Goal: Transaction & Acquisition: Purchase product/service

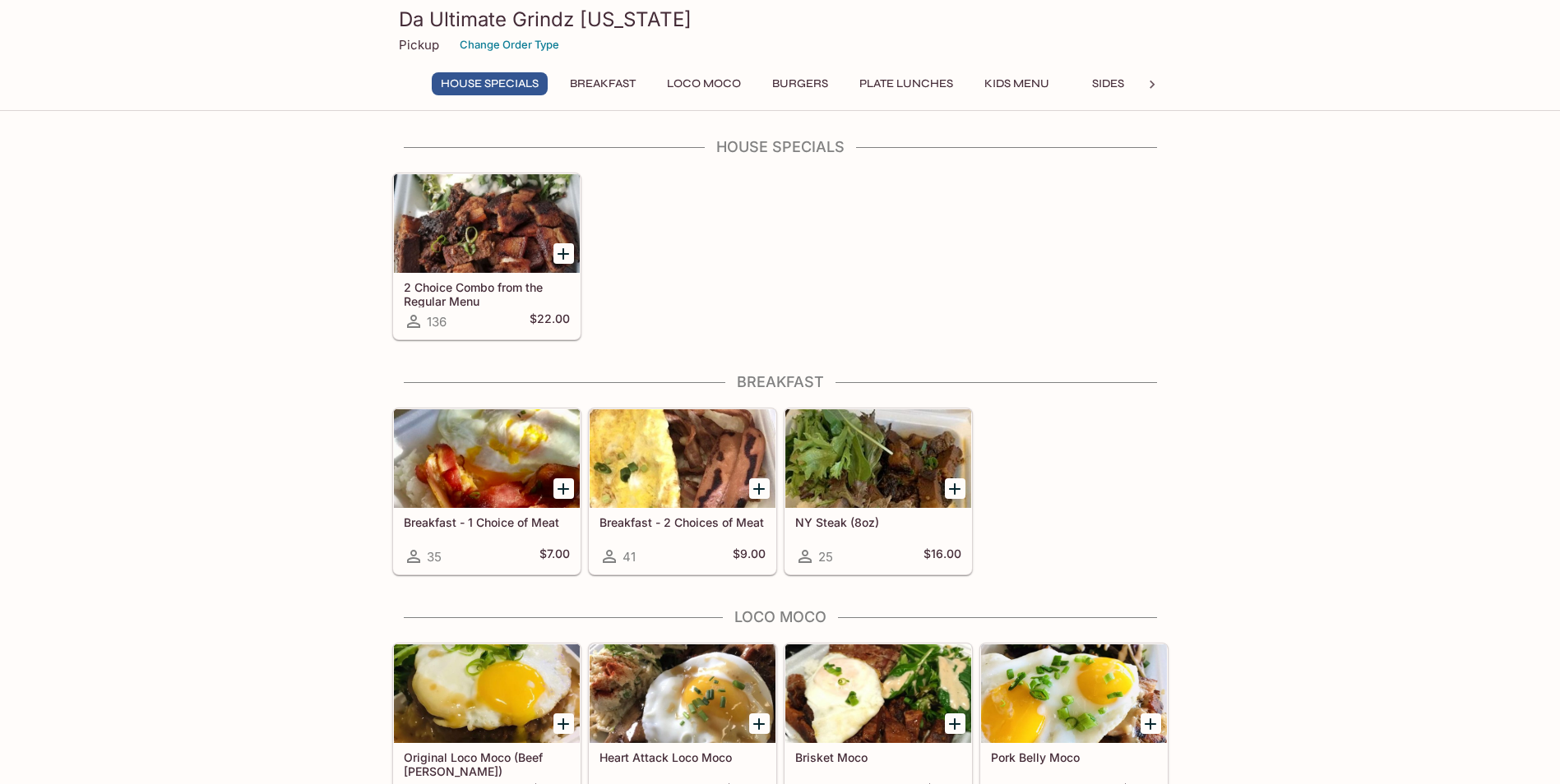
click at [457, 313] on div "136 $22.00" at bounding box center [487, 321] width 166 height 19
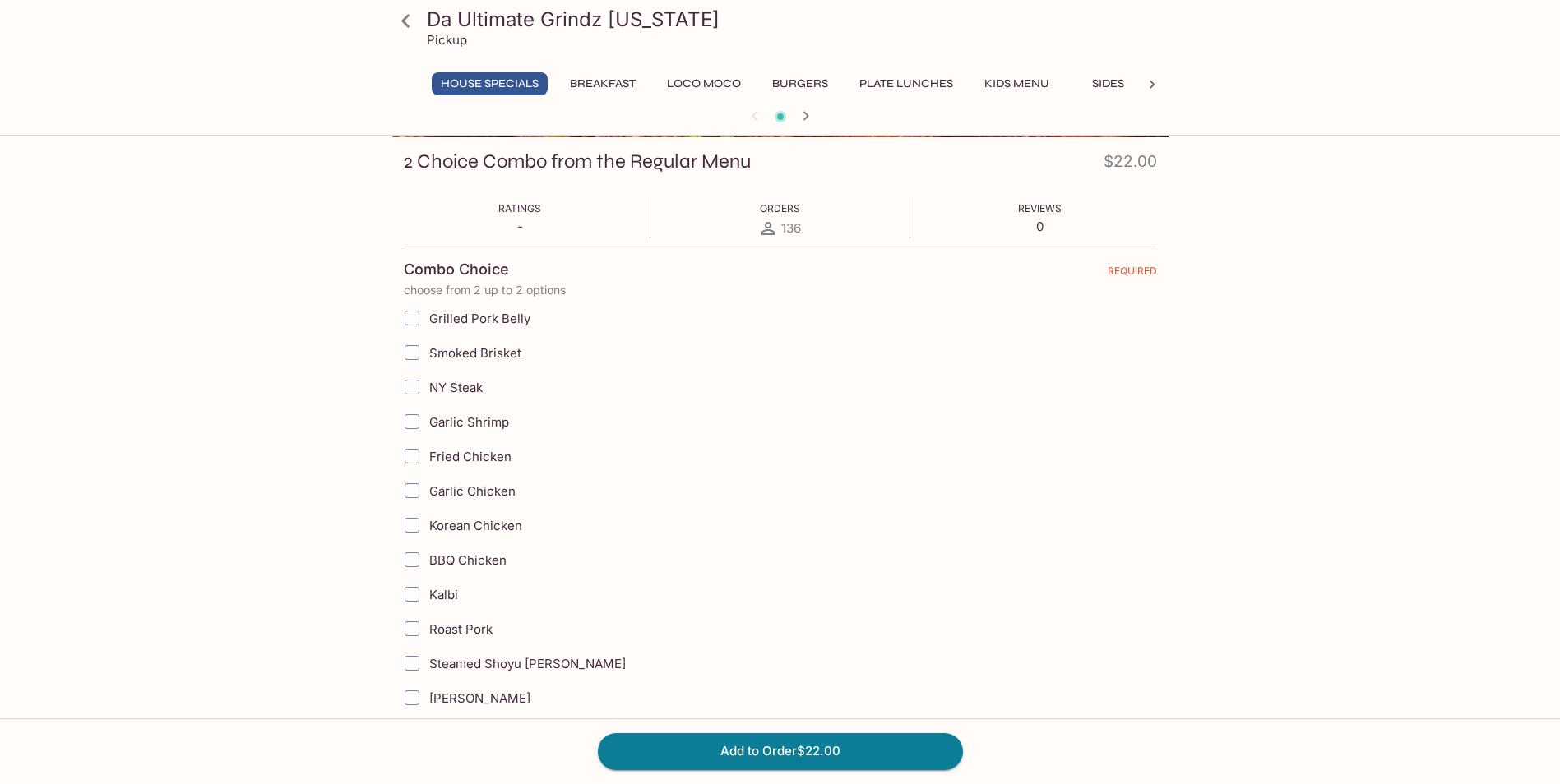
scroll to position [247, 0]
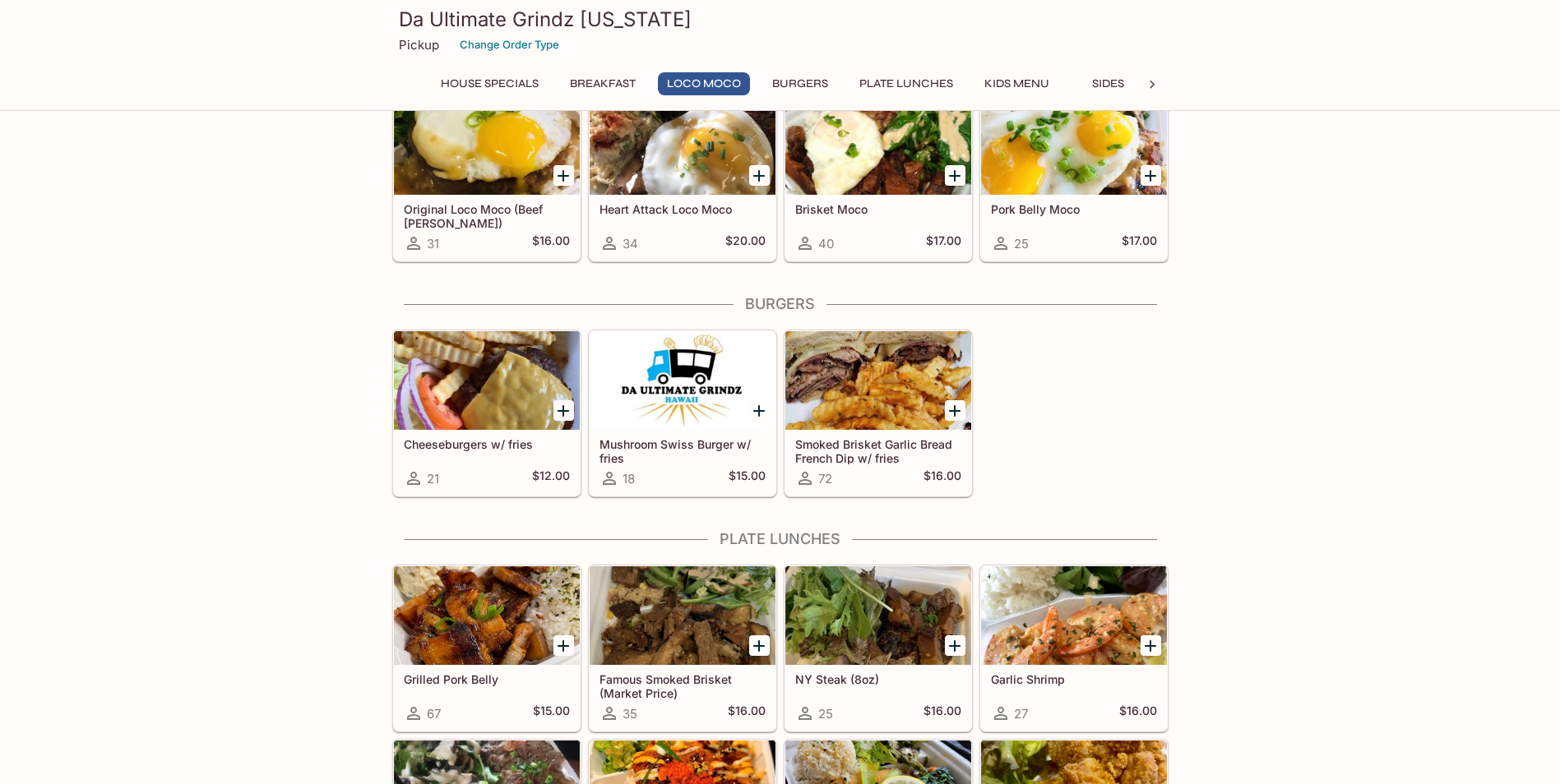
scroll to position [657, 0]
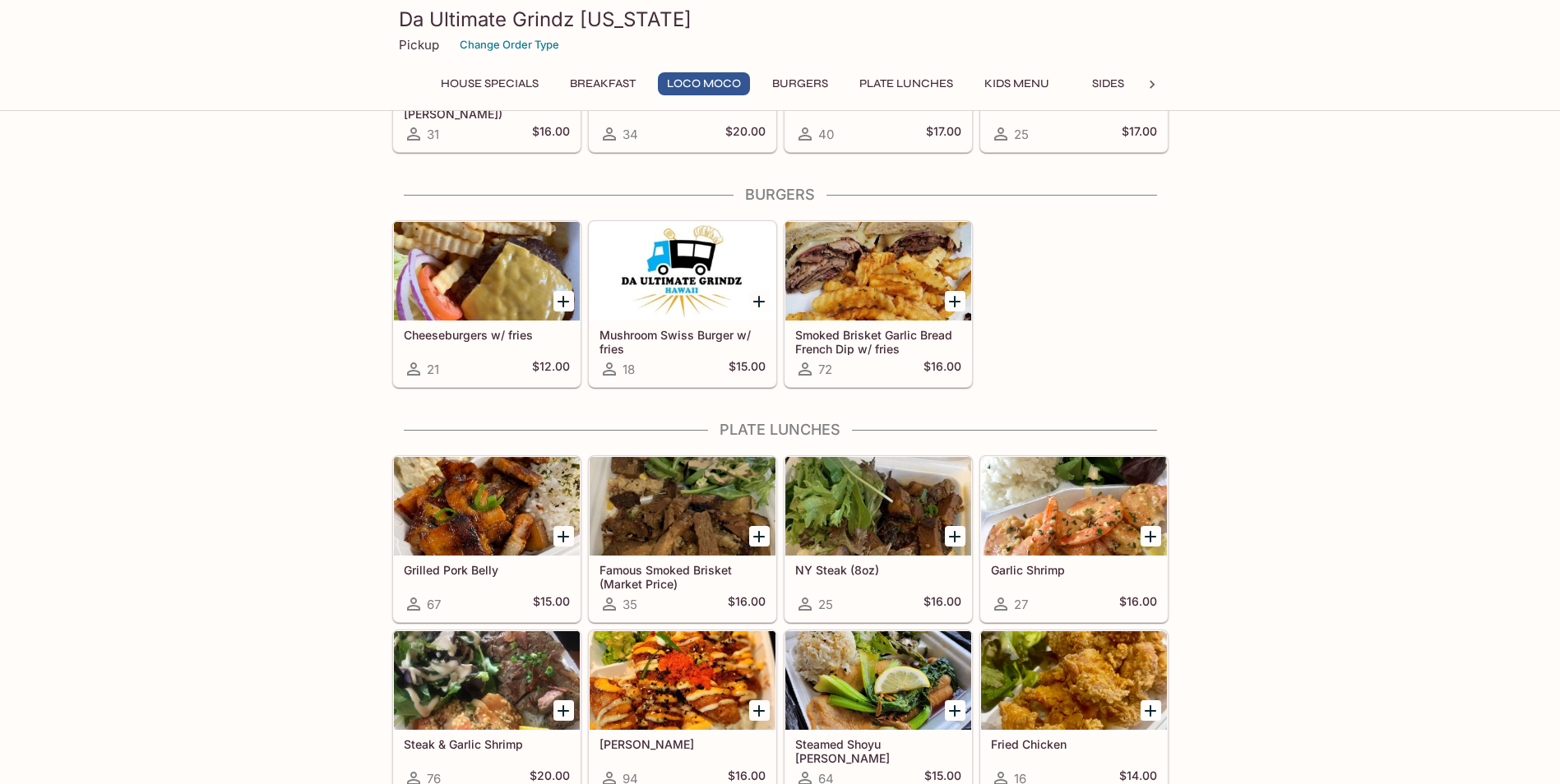
click at [667, 513] on div at bounding box center [683, 505] width 186 height 98
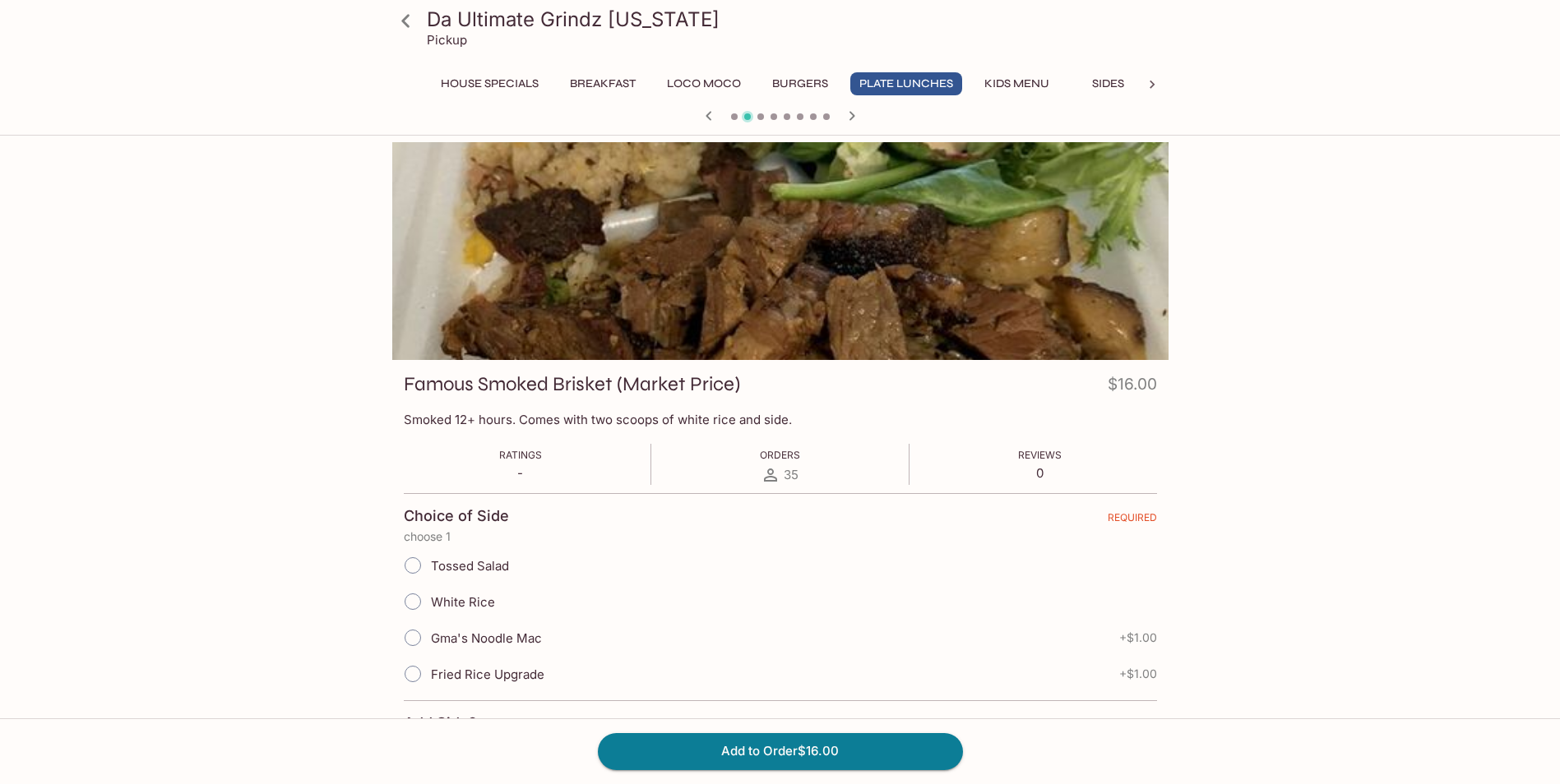
click at [746, 269] on div at bounding box center [780, 251] width 776 height 218
click at [853, 116] on icon "button" at bounding box center [852, 115] width 6 height 9
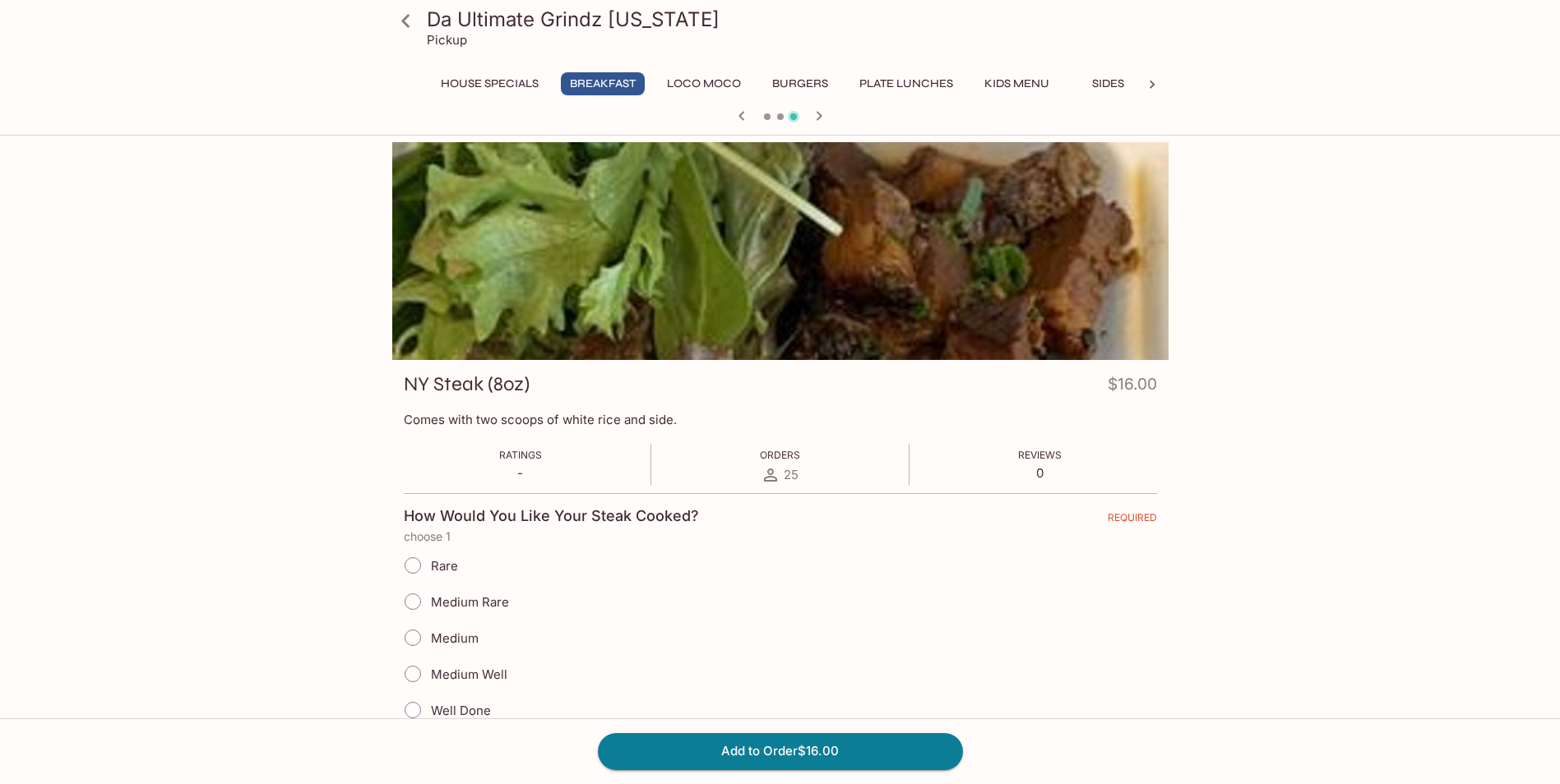
click at [853, 116] on div at bounding box center [781, 118] width 790 height 25
click at [816, 124] on icon "button" at bounding box center [819, 116] width 19 height 19
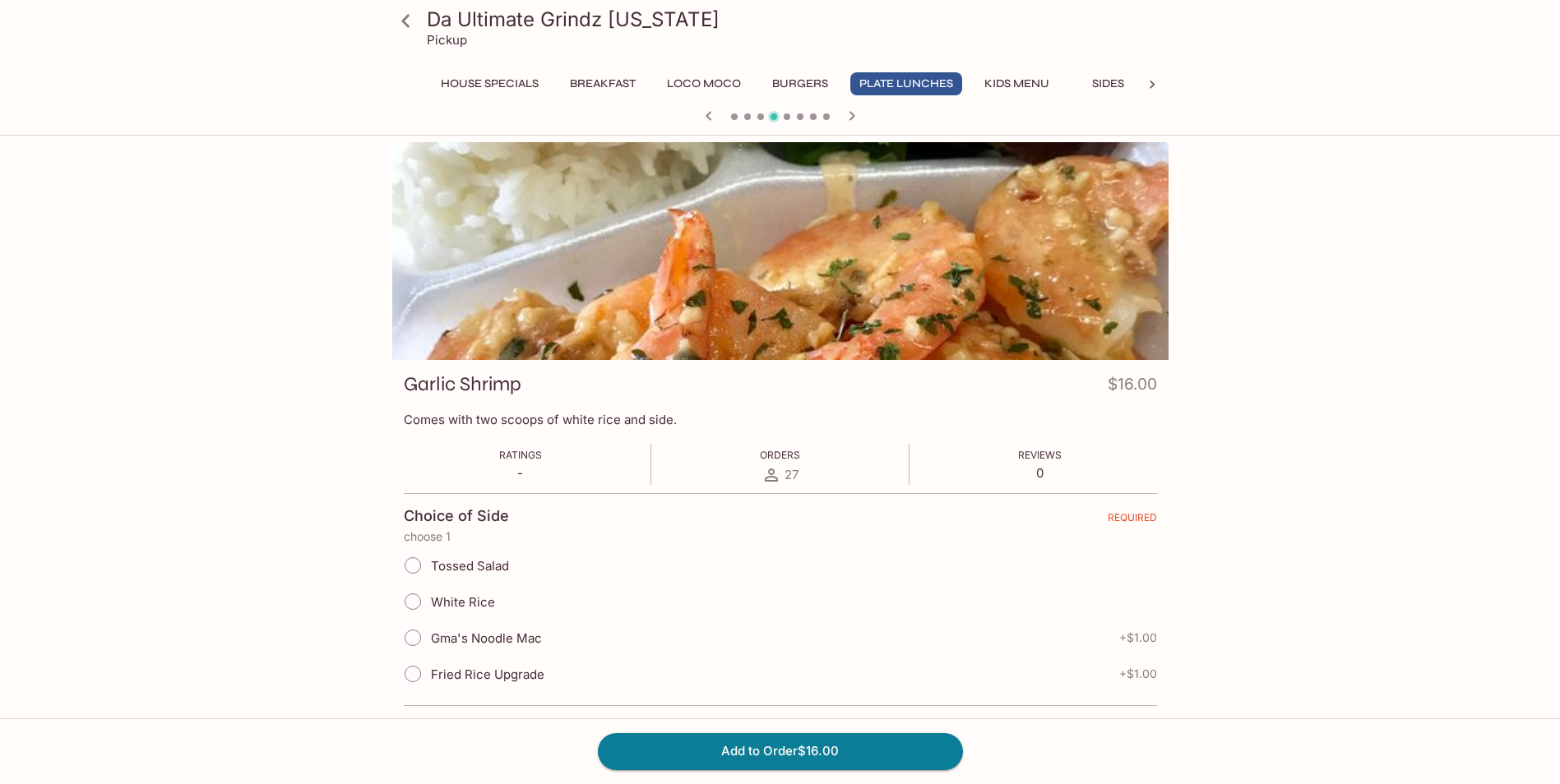
click at [816, 124] on div at bounding box center [781, 118] width 790 height 25
click at [859, 114] on icon "button" at bounding box center [852, 116] width 19 height 19
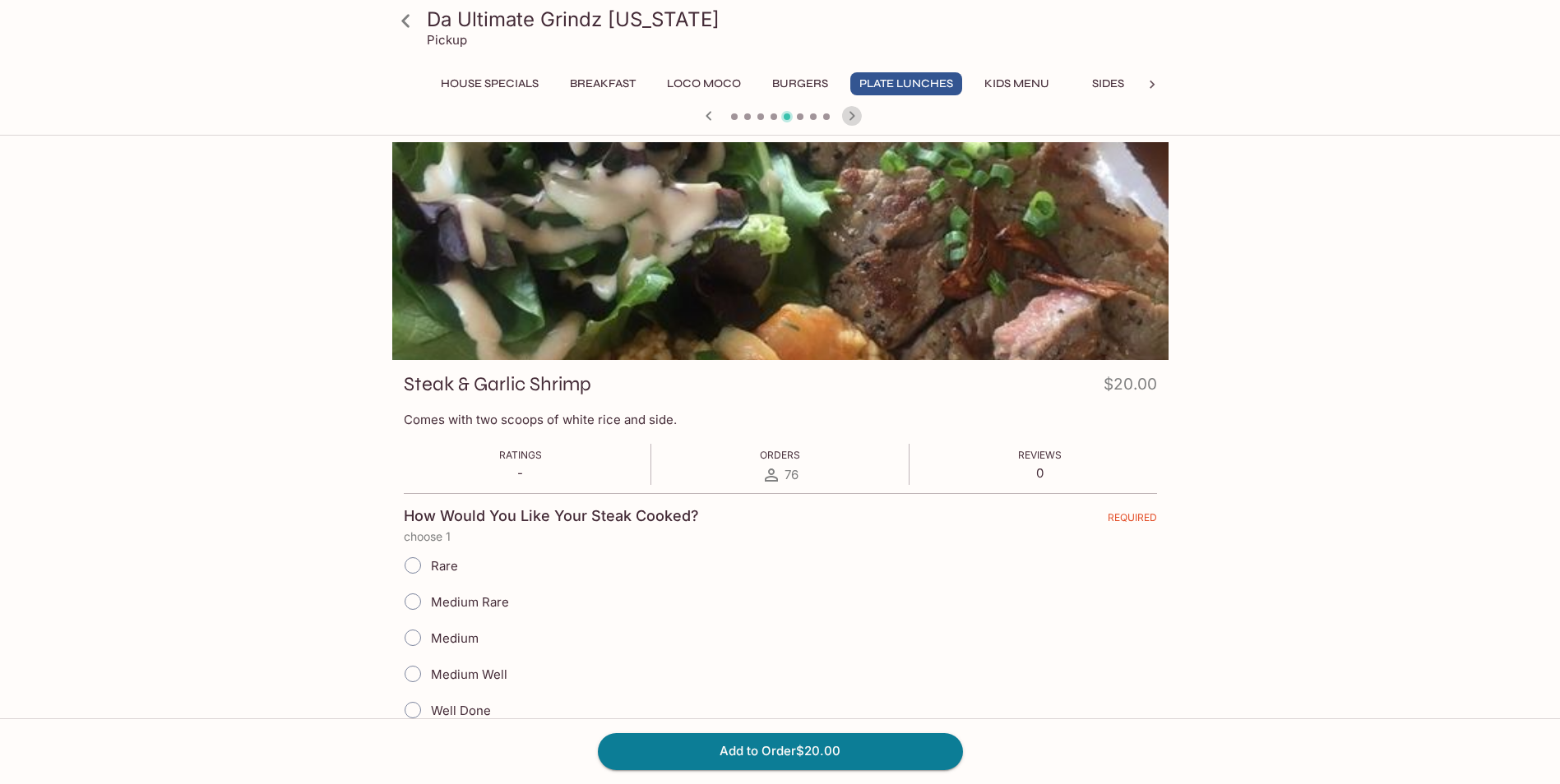
click at [846, 118] on icon "button" at bounding box center [852, 116] width 19 height 19
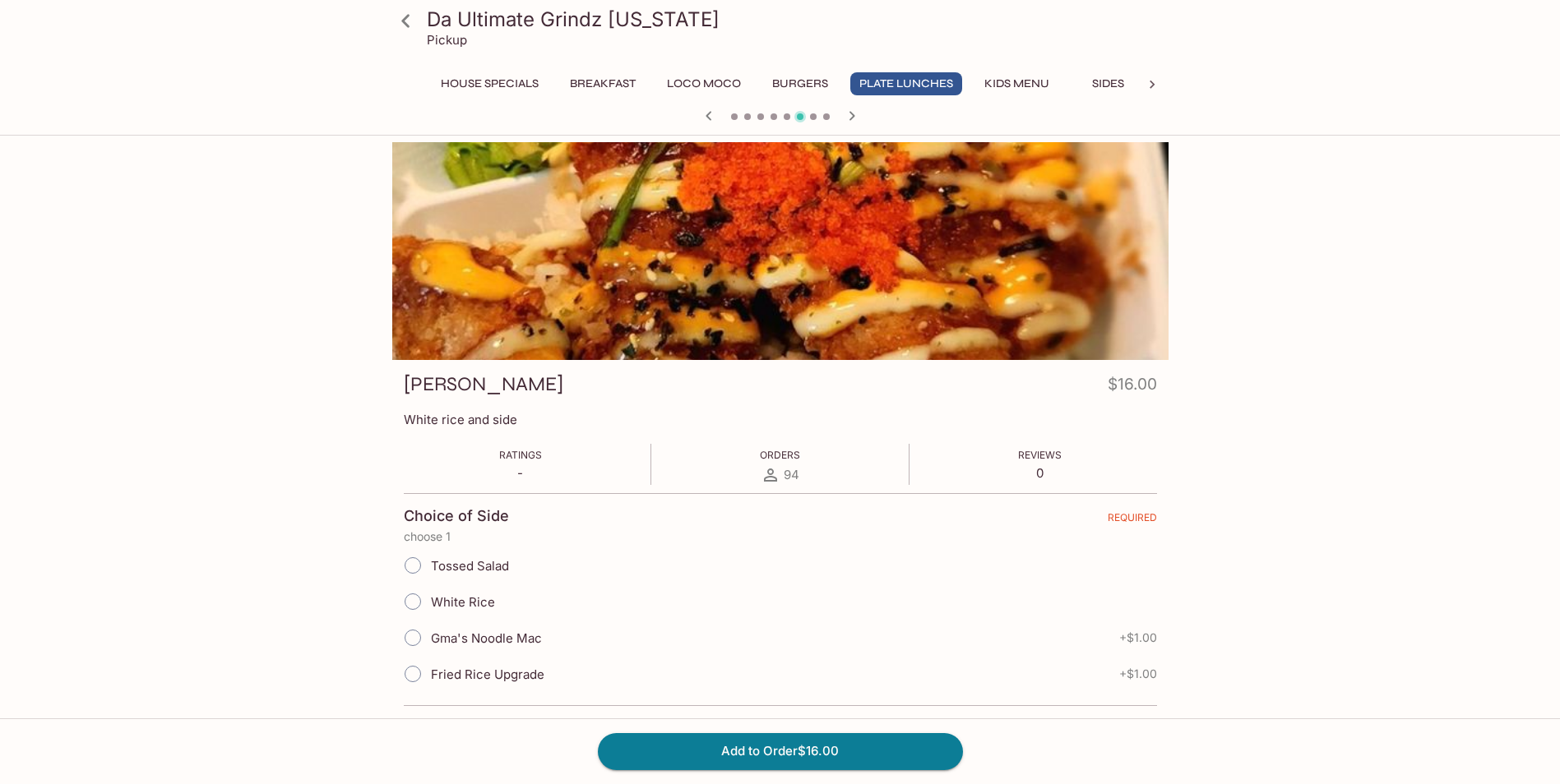
click at [718, 119] on icon "button" at bounding box center [709, 116] width 19 height 19
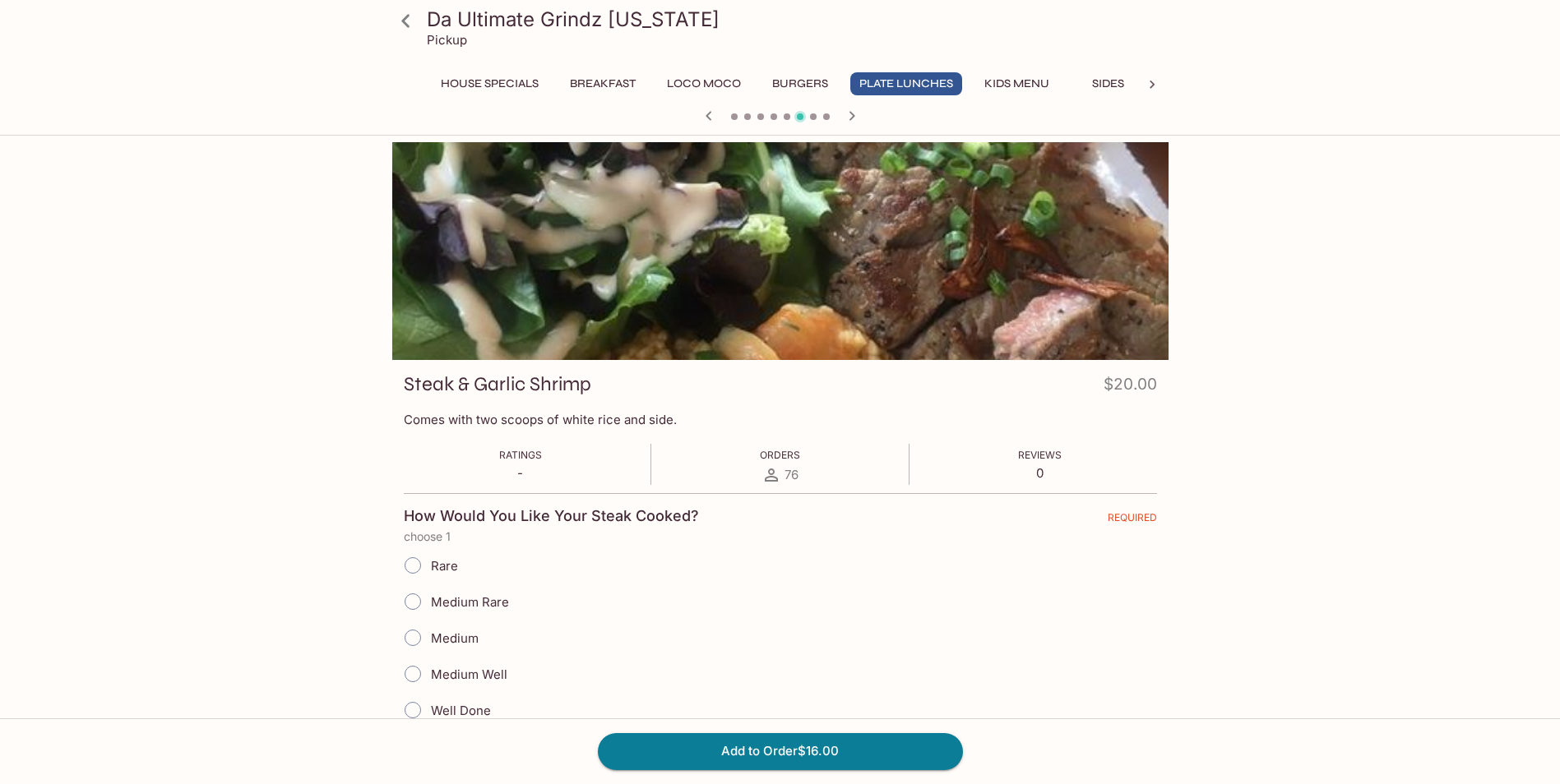
click at [718, 119] on icon "button" at bounding box center [709, 116] width 19 height 19
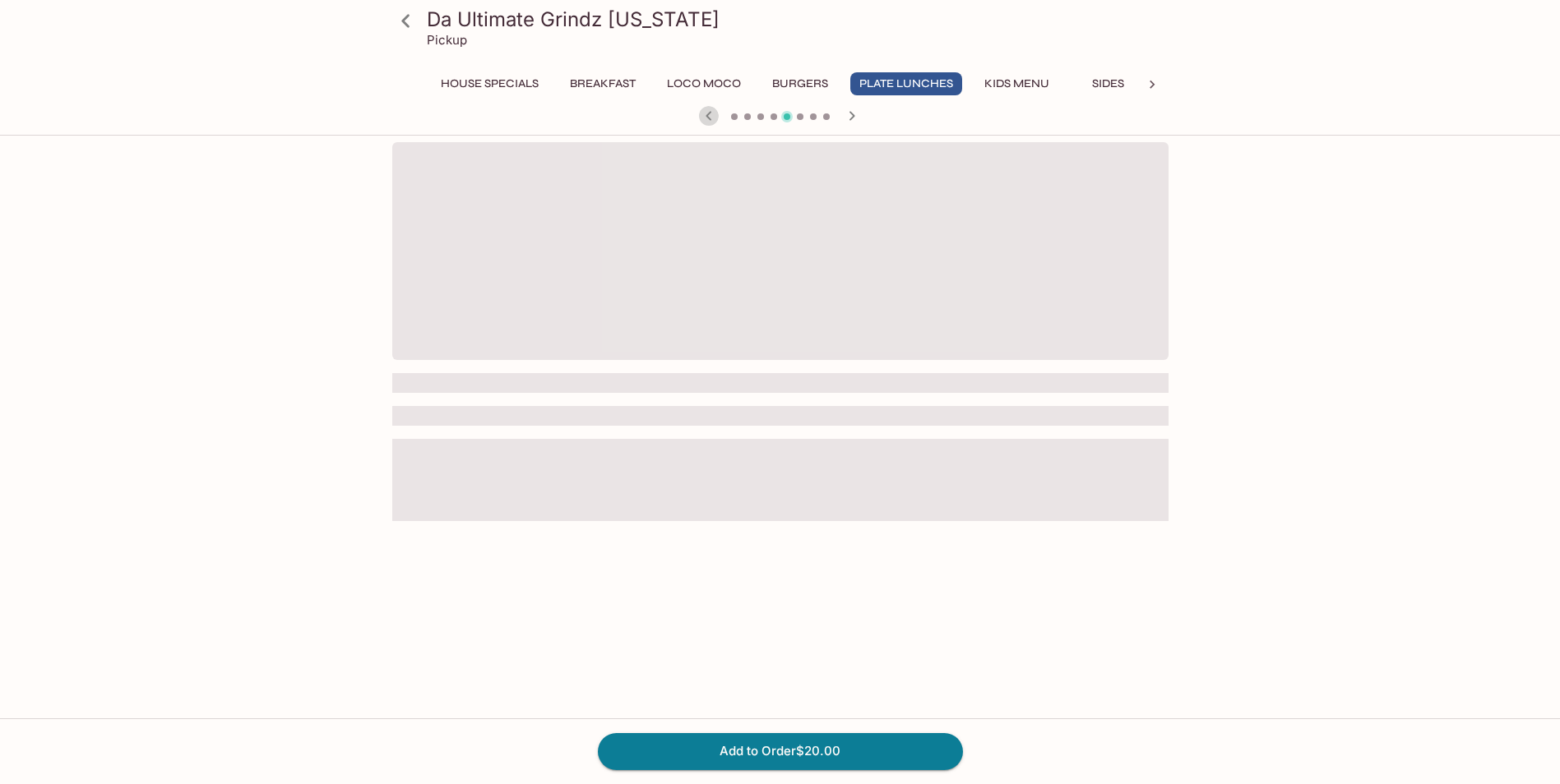
click at [718, 119] on icon "button" at bounding box center [709, 116] width 19 height 19
click at [827, 114] on icon "button" at bounding box center [819, 116] width 19 height 19
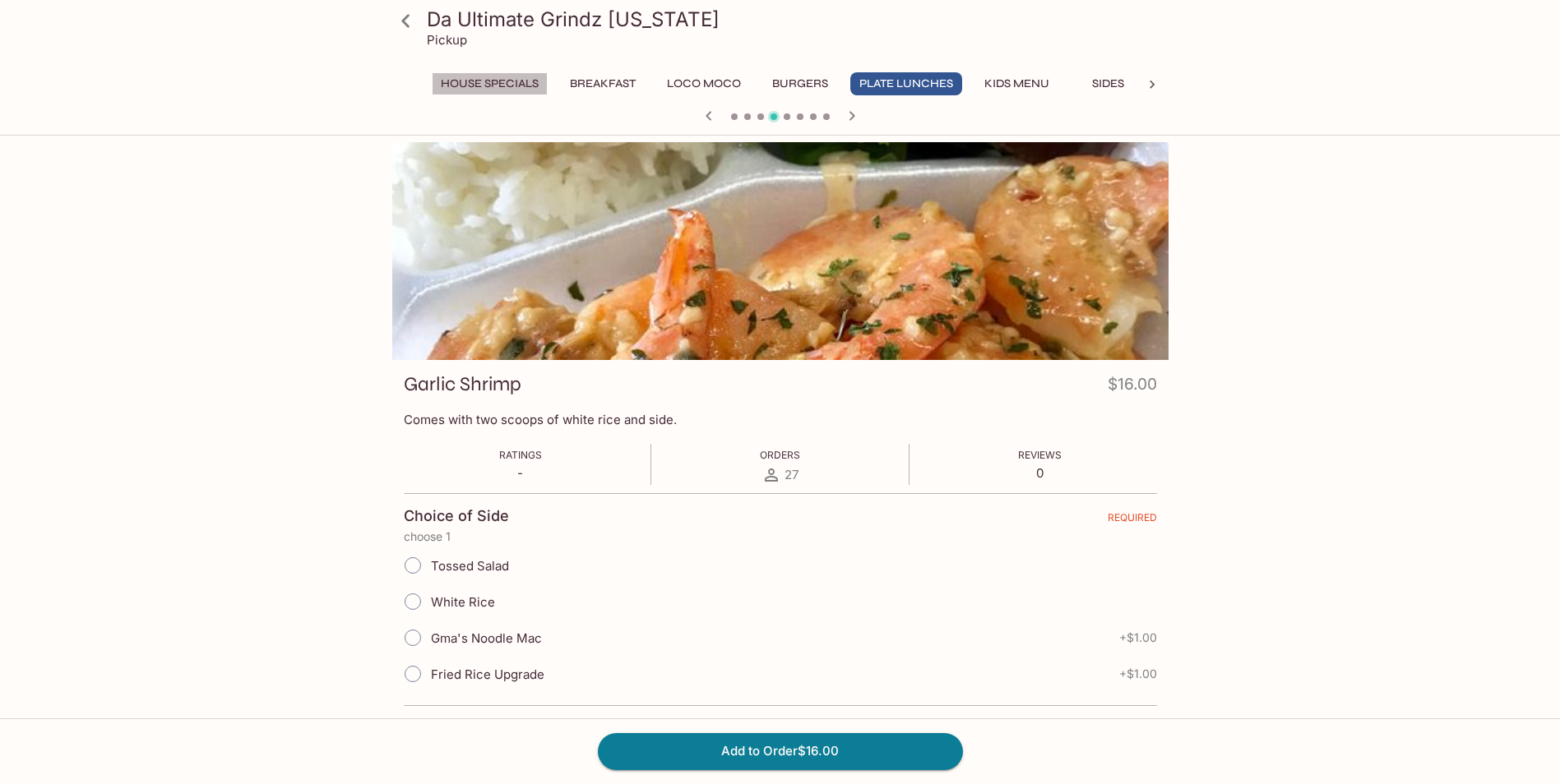
click at [506, 91] on button "House Specials" at bounding box center [490, 84] width 116 height 23
